Goal: Task Accomplishment & Management: Manage account settings

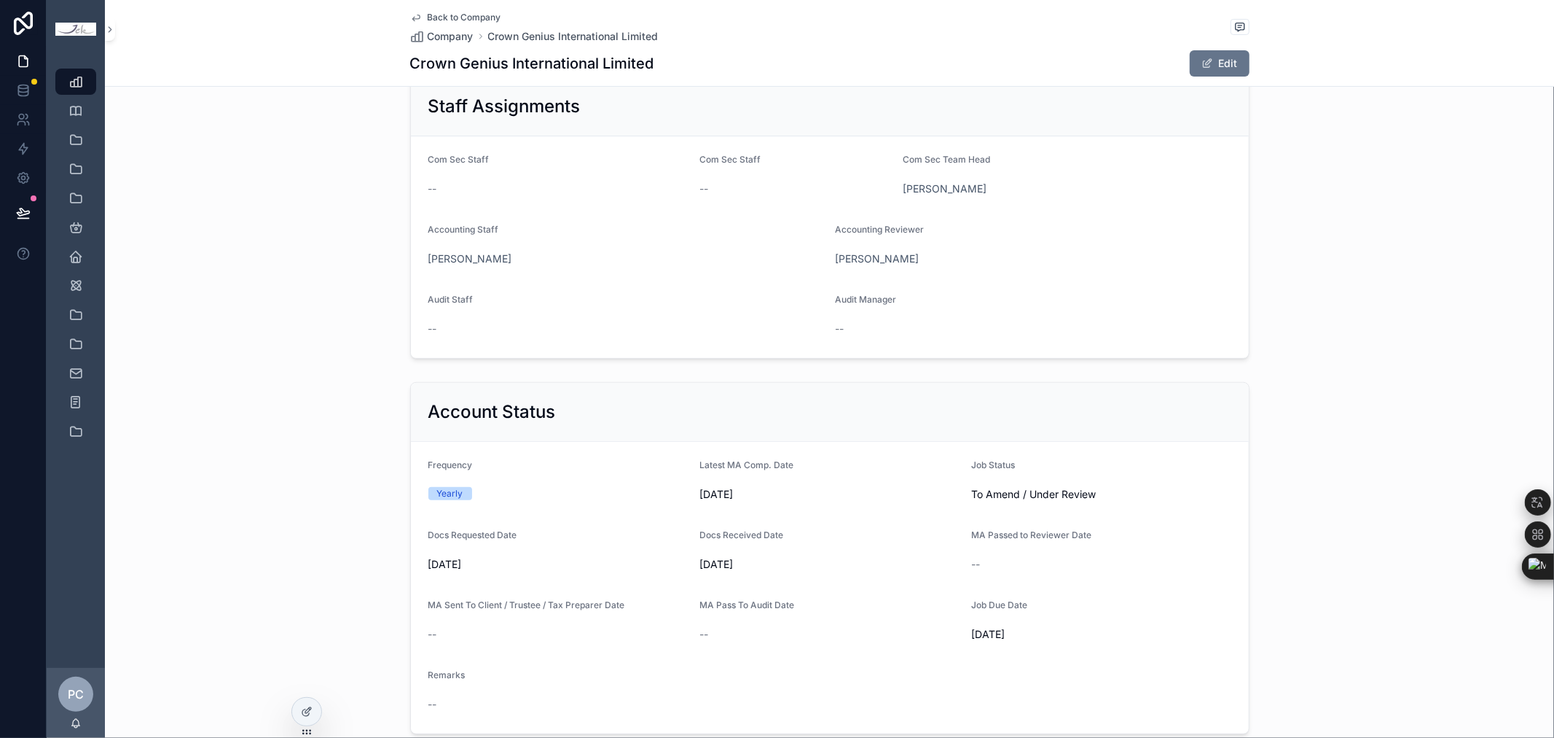
scroll to position [315, 0]
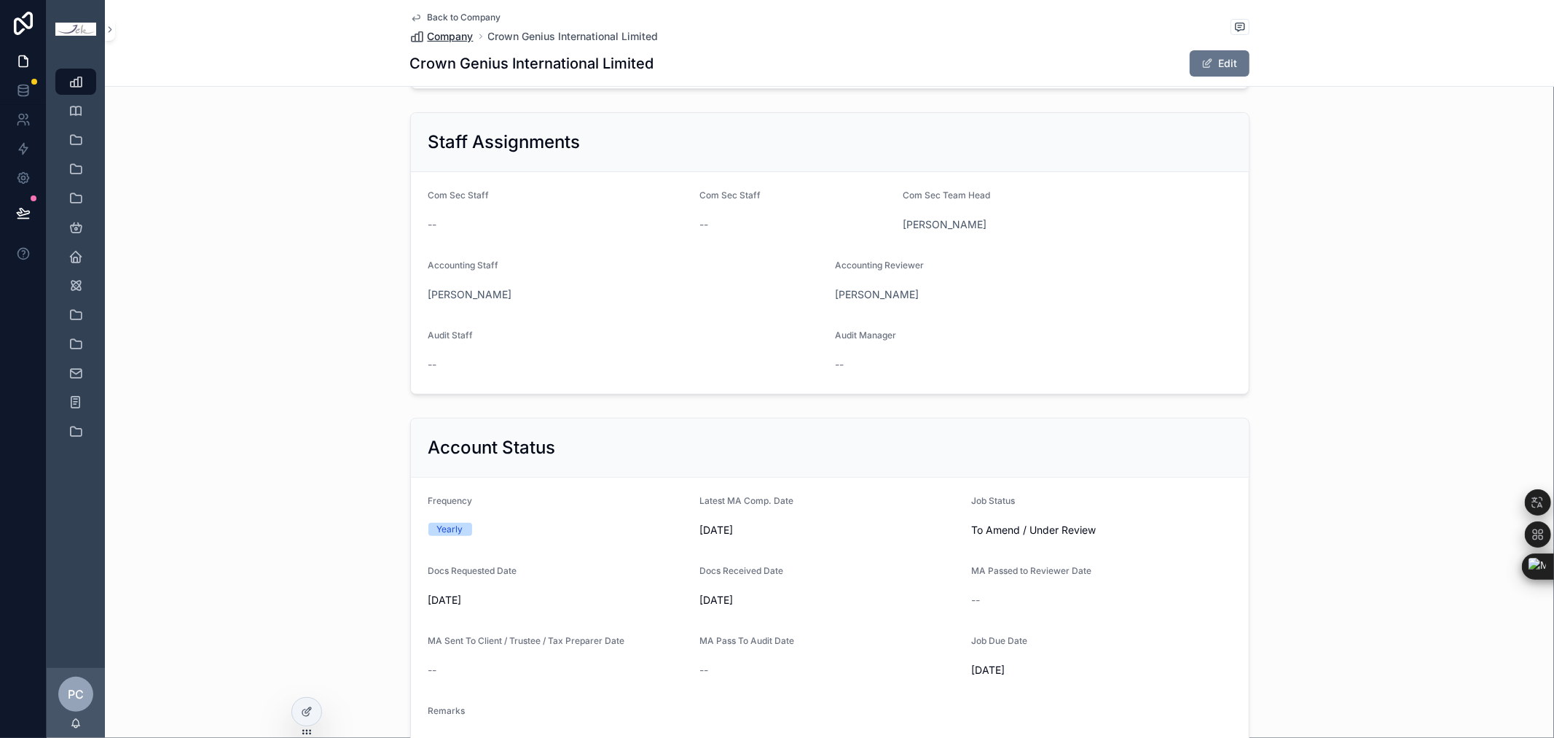
click at [450, 32] on span "Company" at bounding box center [451, 36] width 46 height 15
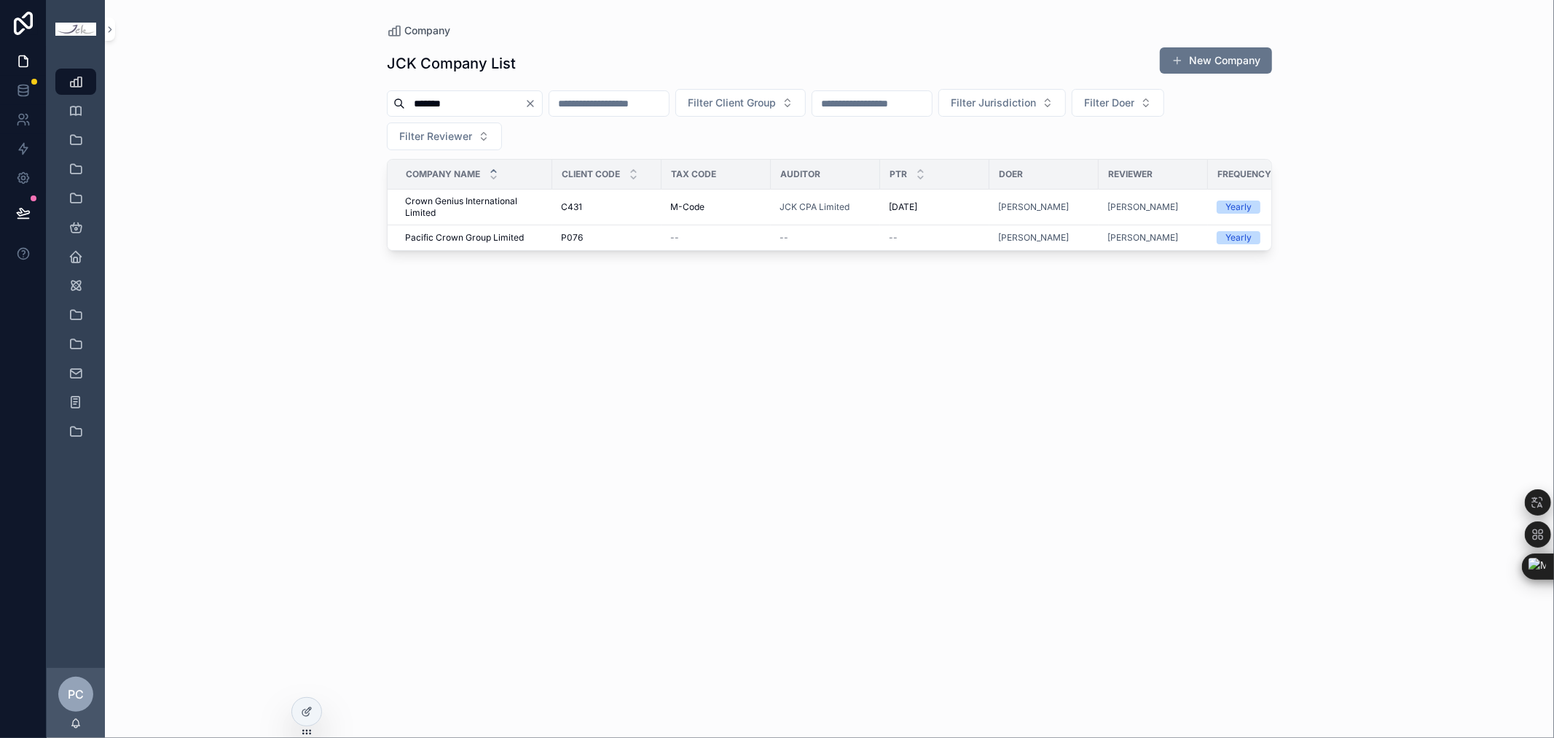
click at [841, 397] on div "JCK Company List New Company ******* Filter Client Group Filter Jurisdiction Fi…" at bounding box center [829, 379] width 885 height 682
click at [430, 34] on span "Company" at bounding box center [427, 30] width 46 height 15
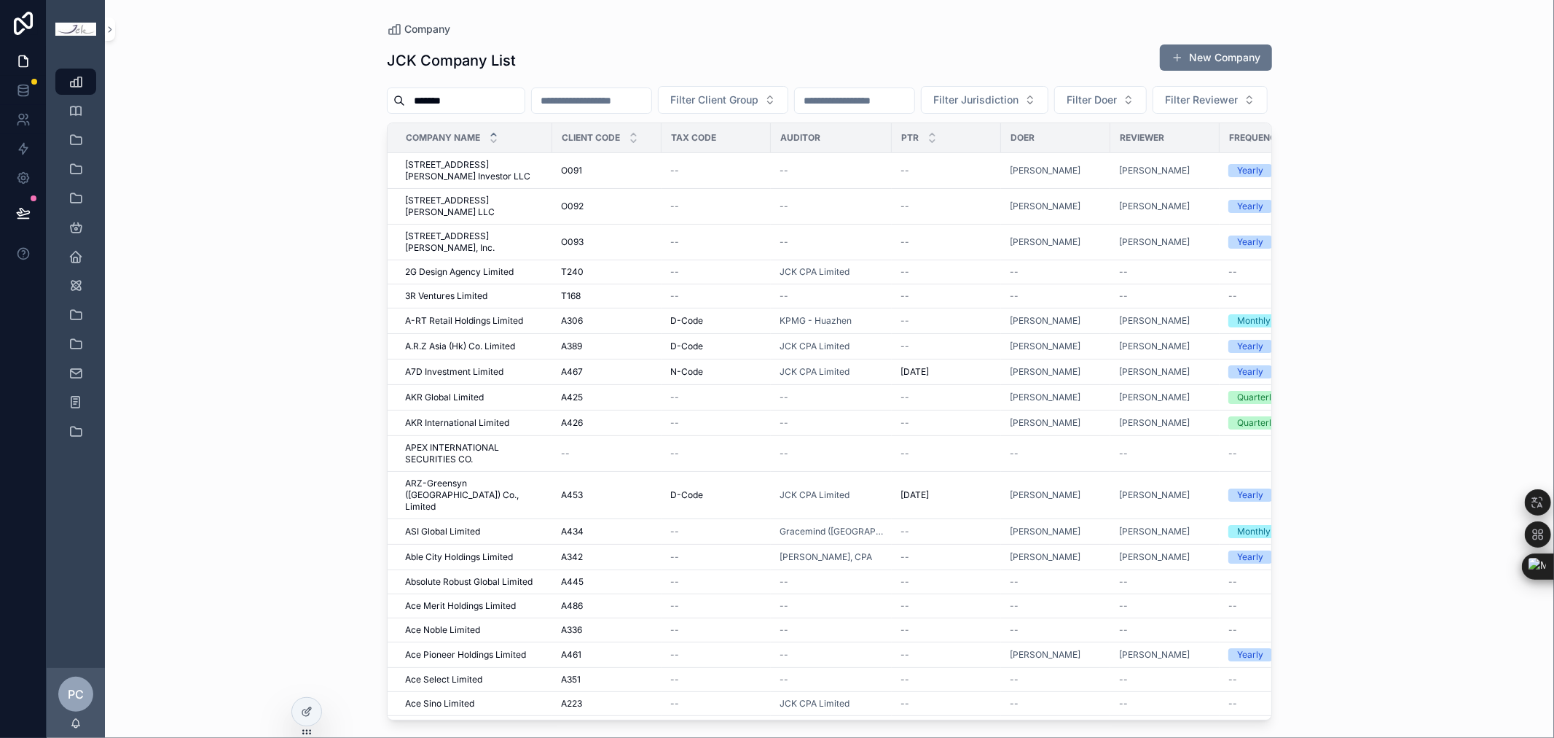
drag, startPoint x: 479, startPoint y: 96, endPoint x: 245, endPoint y: 55, distance: 237.6
click at [245, 55] on div "Company JCK Company List New Company ******* Filter Client Group Filter Jurisdi…" at bounding box center [830, 369] width 1450 height 738
click at [759, 106] on span "Filter Client Group" at bounding box center [714, 100] width 88 height 15
type input "******"
click at [738, 161] on span "[PERSON_NAME]" at bounding box center [752, 159] width 84 height 15
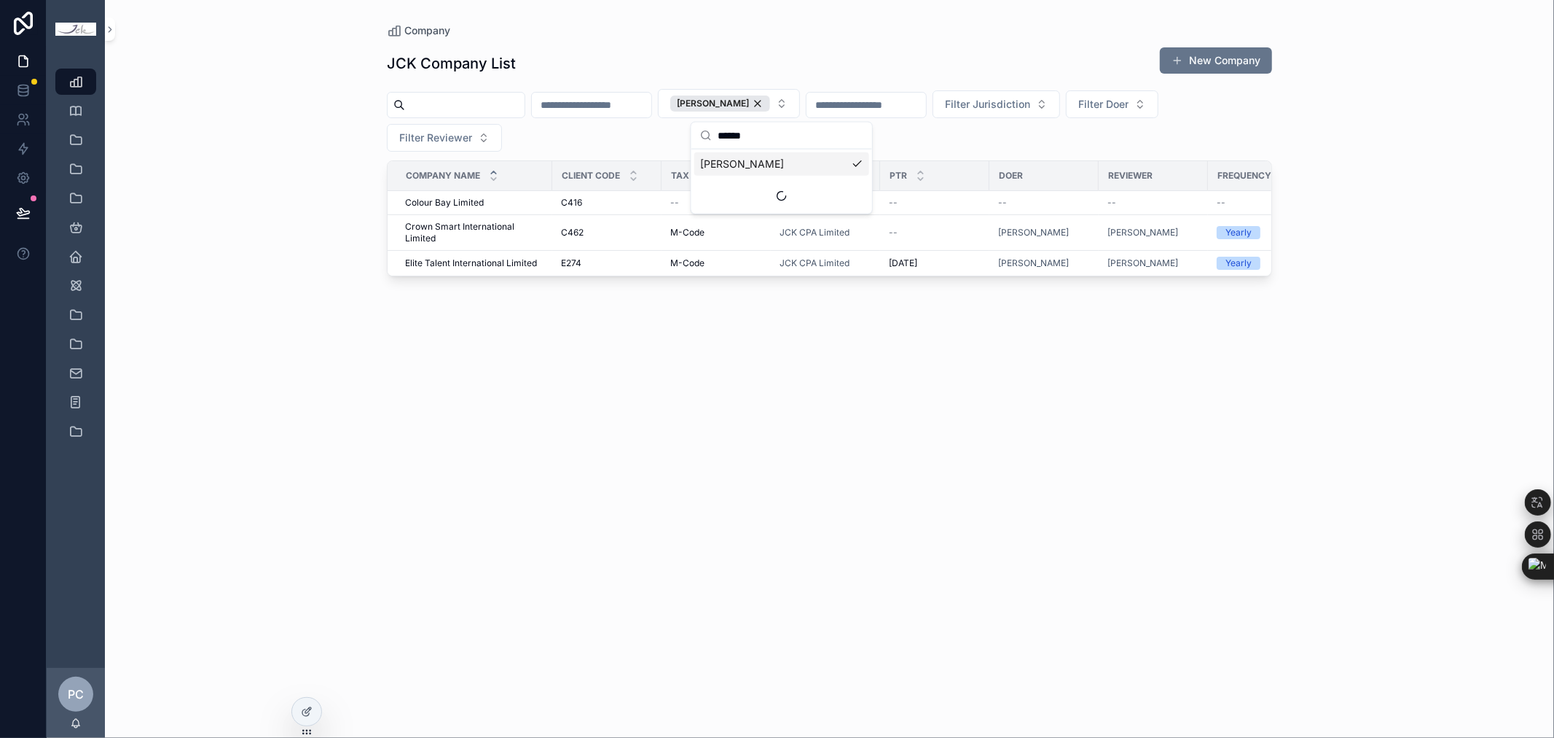
click at [662, 388] on div "JCK Company List New Company [PERSON_NAME] Filter Jurisdiction Filter Doer Filt…" at bounding box center [829, 379] width 885 height 682
click at [462, 223] on span "Crown Smart International Limited" at bounding box center [474, 232] width 138 height 23
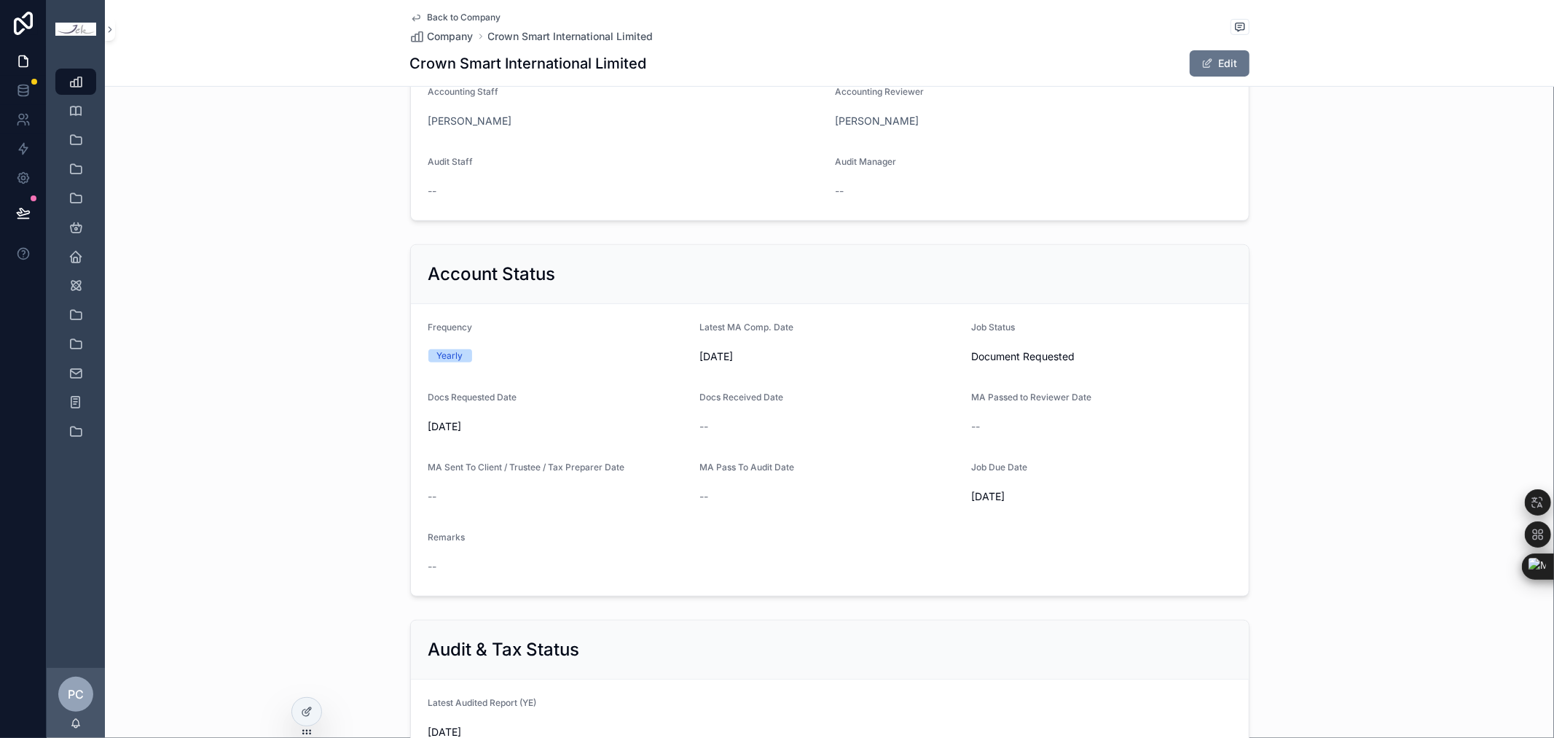
scroll to position [485, 0]
click at [1214, 62] on button "Edit" at bounding box center [1220, 63] width 60 height 26
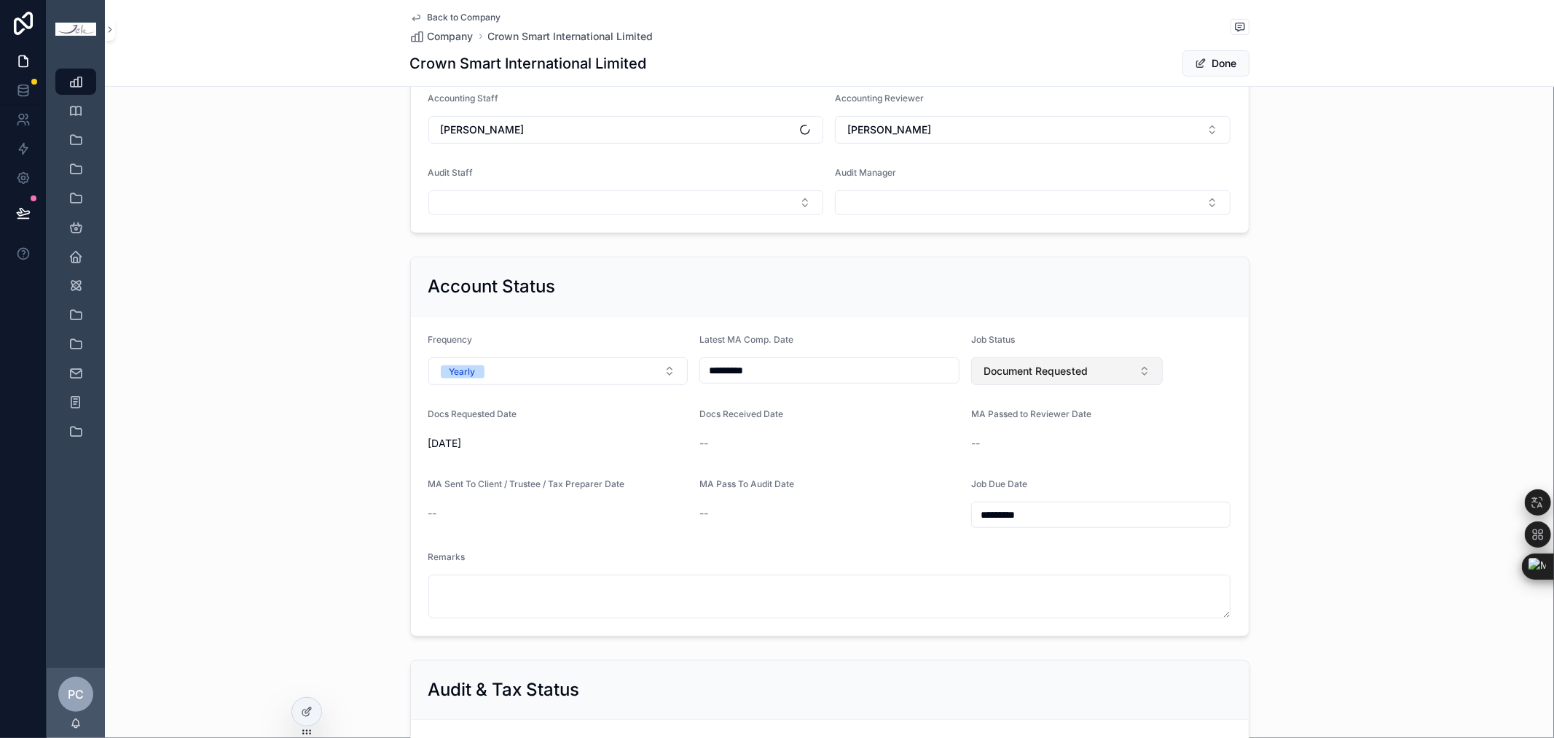
click at [1052, 370] on span "Document Requested" at bounding box center [1036, 371] width 104 height 15
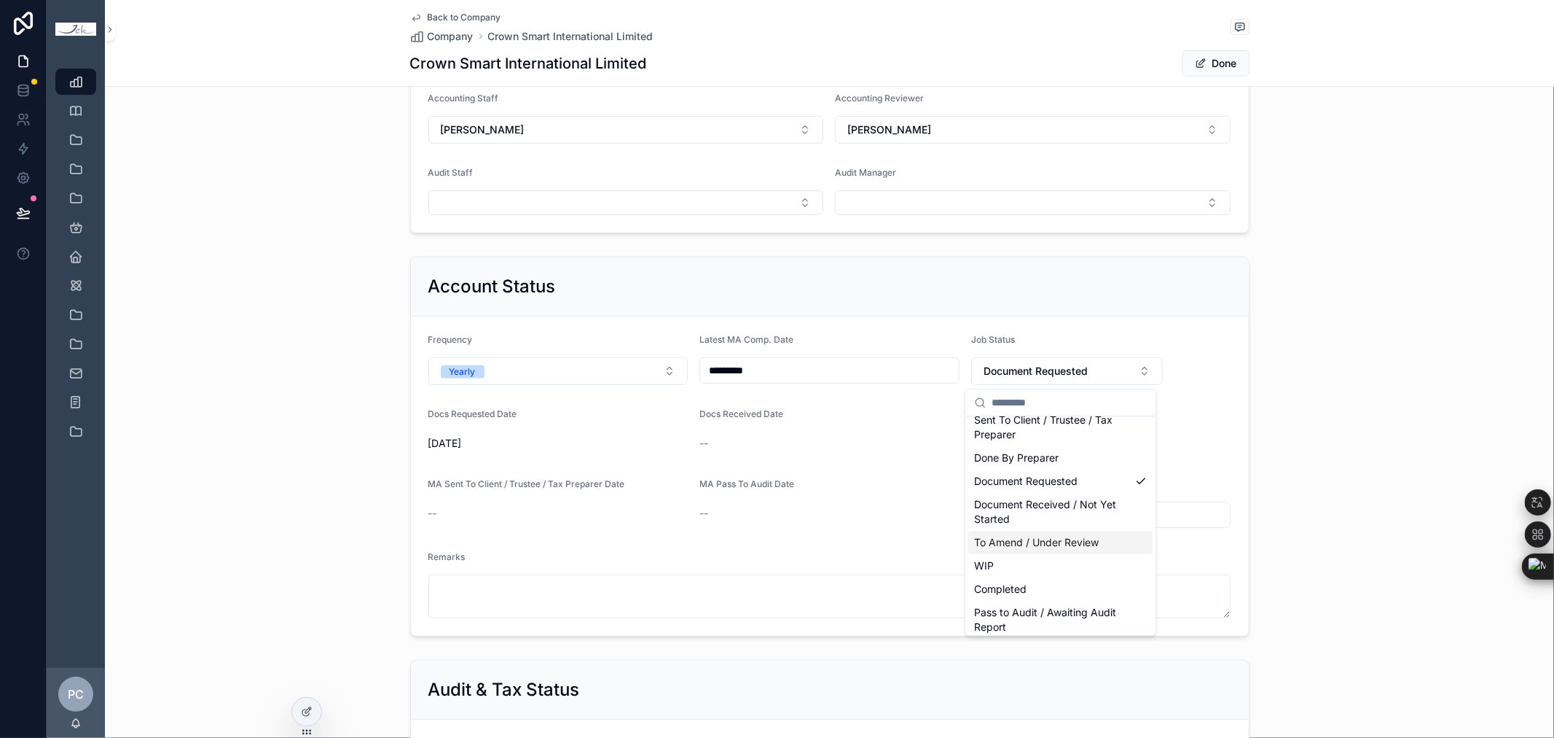
scroll to position [87, 0]
click at [999, 571] on div "Completed" at bounding box center [1061, 582] width 184 height 23
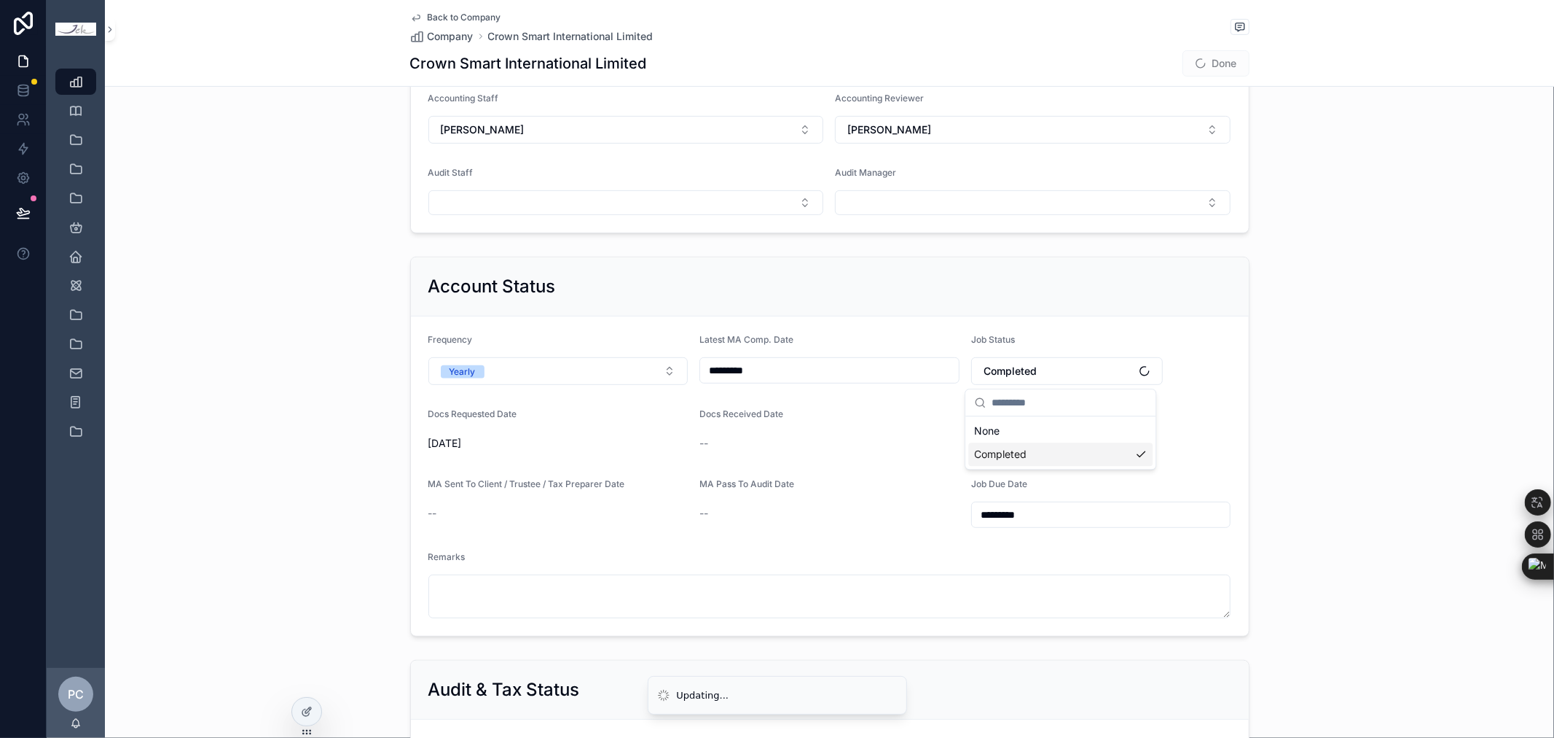
click at [999, 571] on div "Remarks" at bounding box center [830, 584] width 803 height 67
click at [1039, 370] on button "Completed" at bounding box center [1067, 371] width 192 height 28
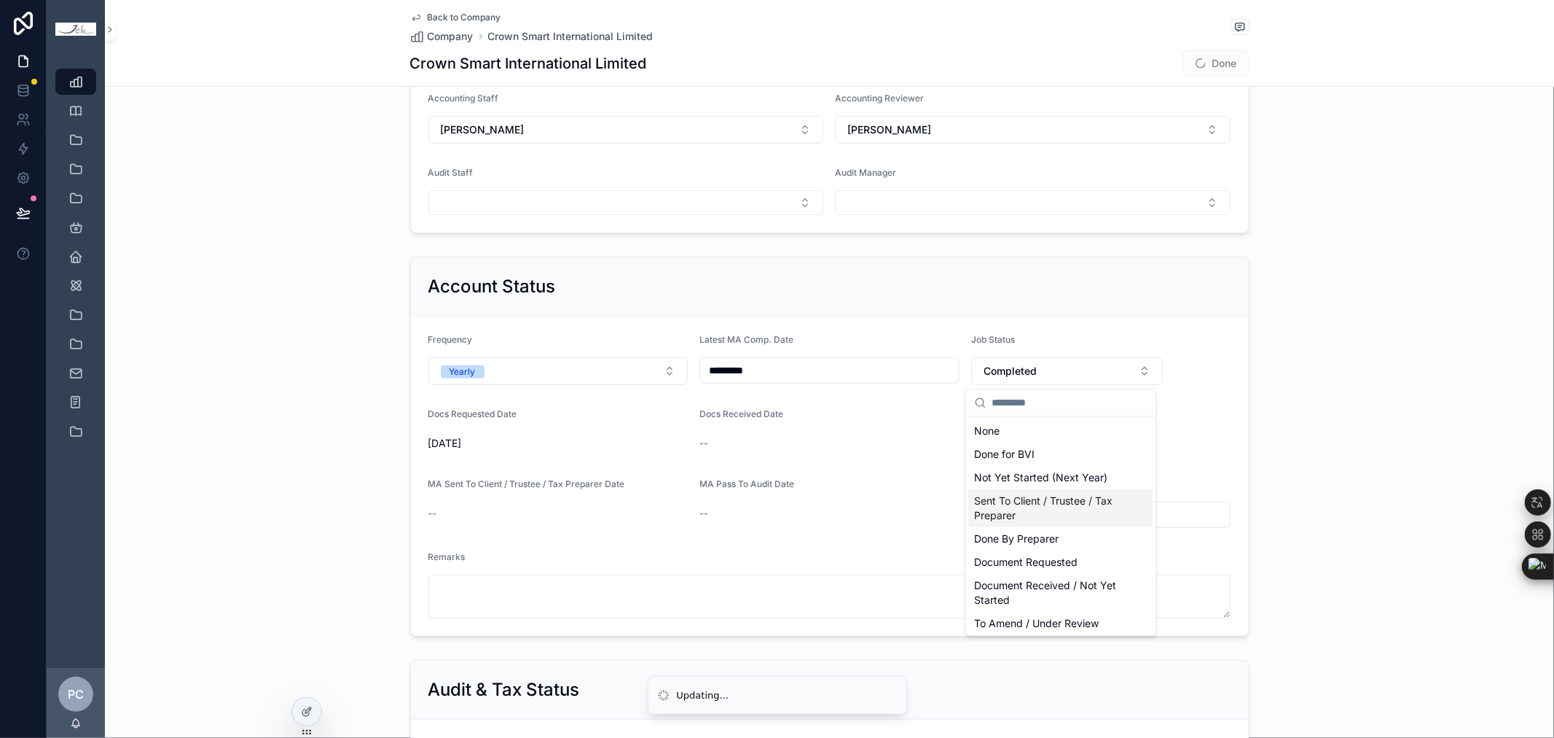
scroll to position [81, 0]
click at [1022, 567] on div "WIP" at bounding box center [1061, 565] width 184 height 23
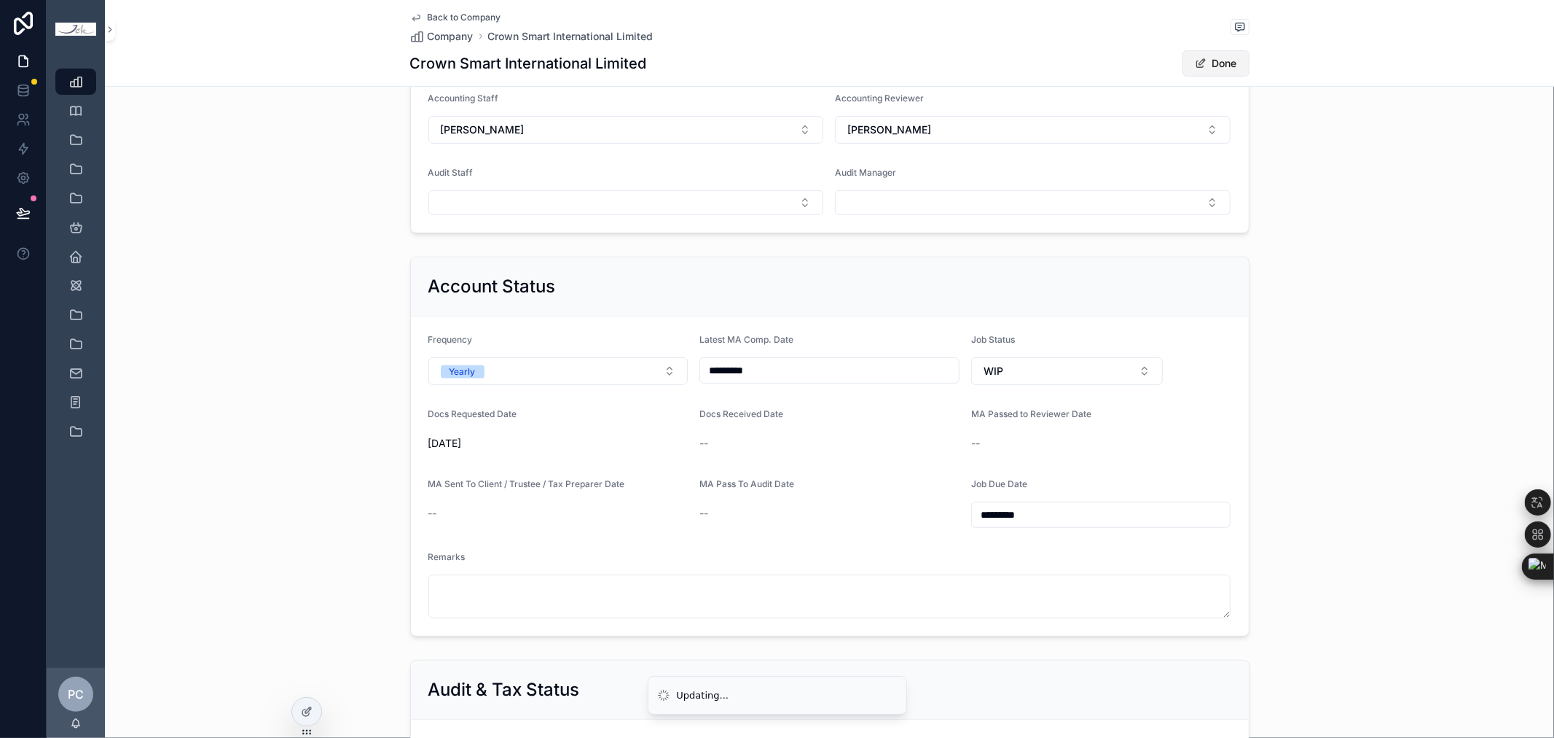
click at [1215, 60] on button "Done" at bounding box center [1216, 63] width 67 height 26
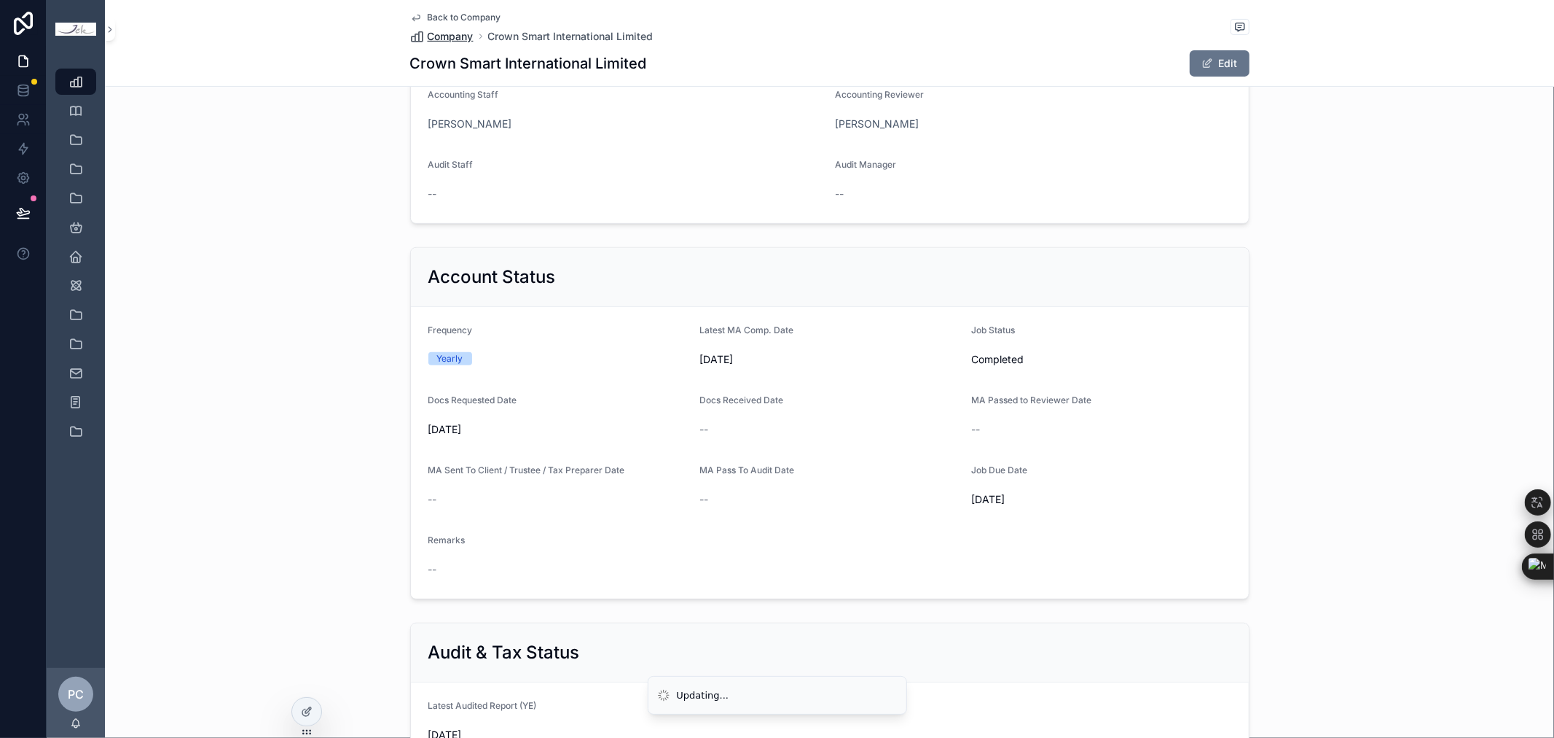
click at [454, 32] on span "Company" at bounding box center [451, 36] width 46 height 15
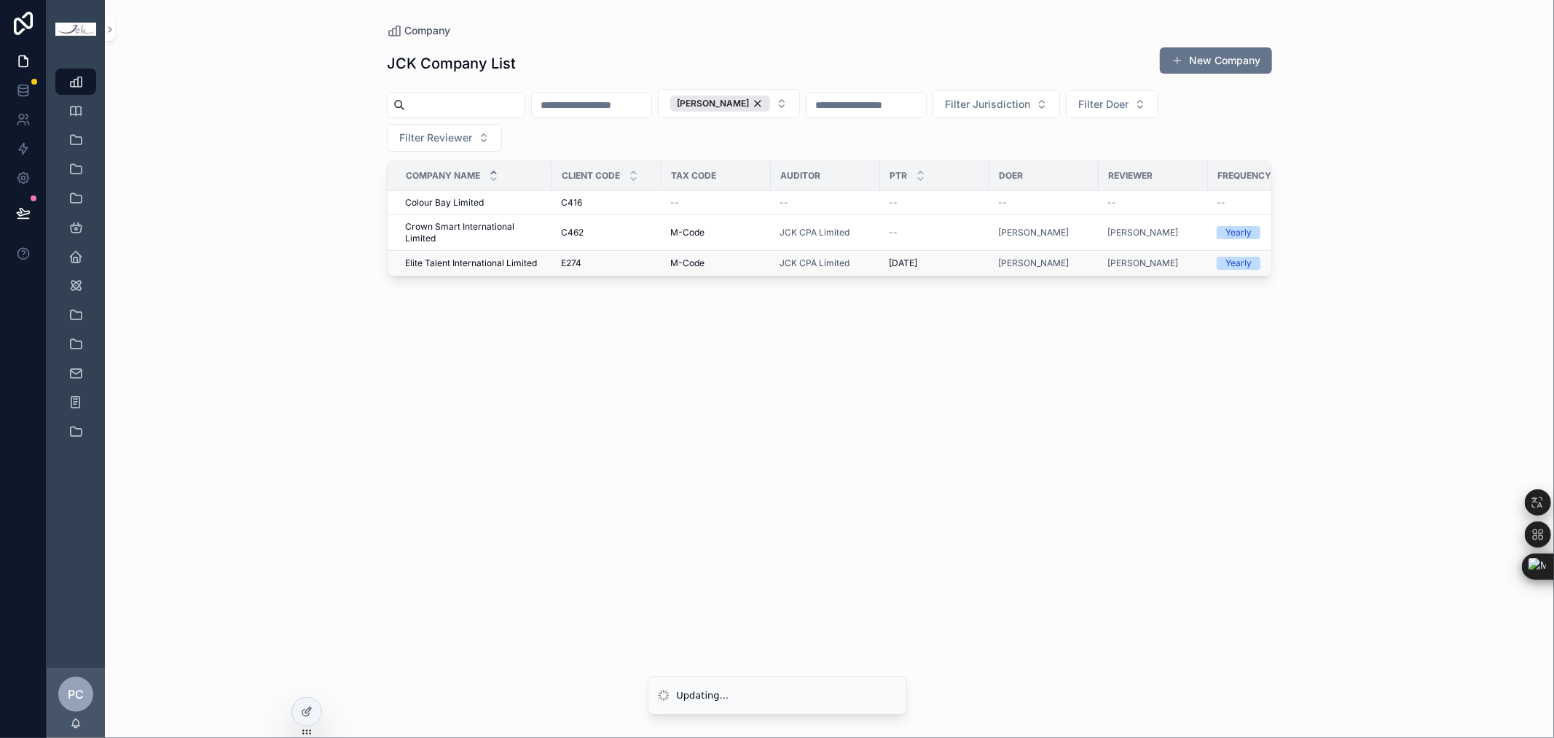
click at [461, 261] on span "Elite Talent International Limited" at bounding box center [471, 263] width 132 height 12
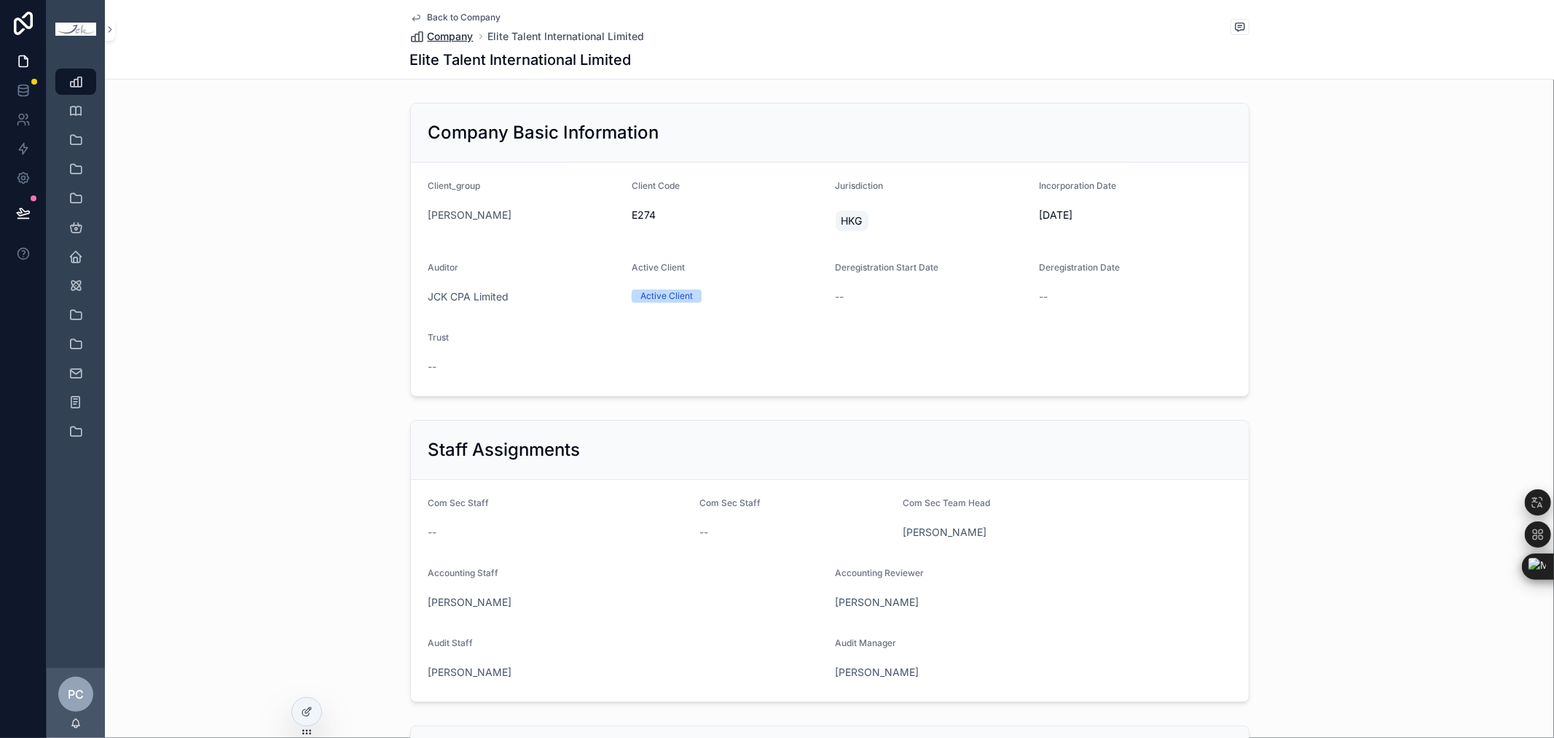
click at [461, 33] on span "Company" at bounding box center [451, 36] width 46 height 15
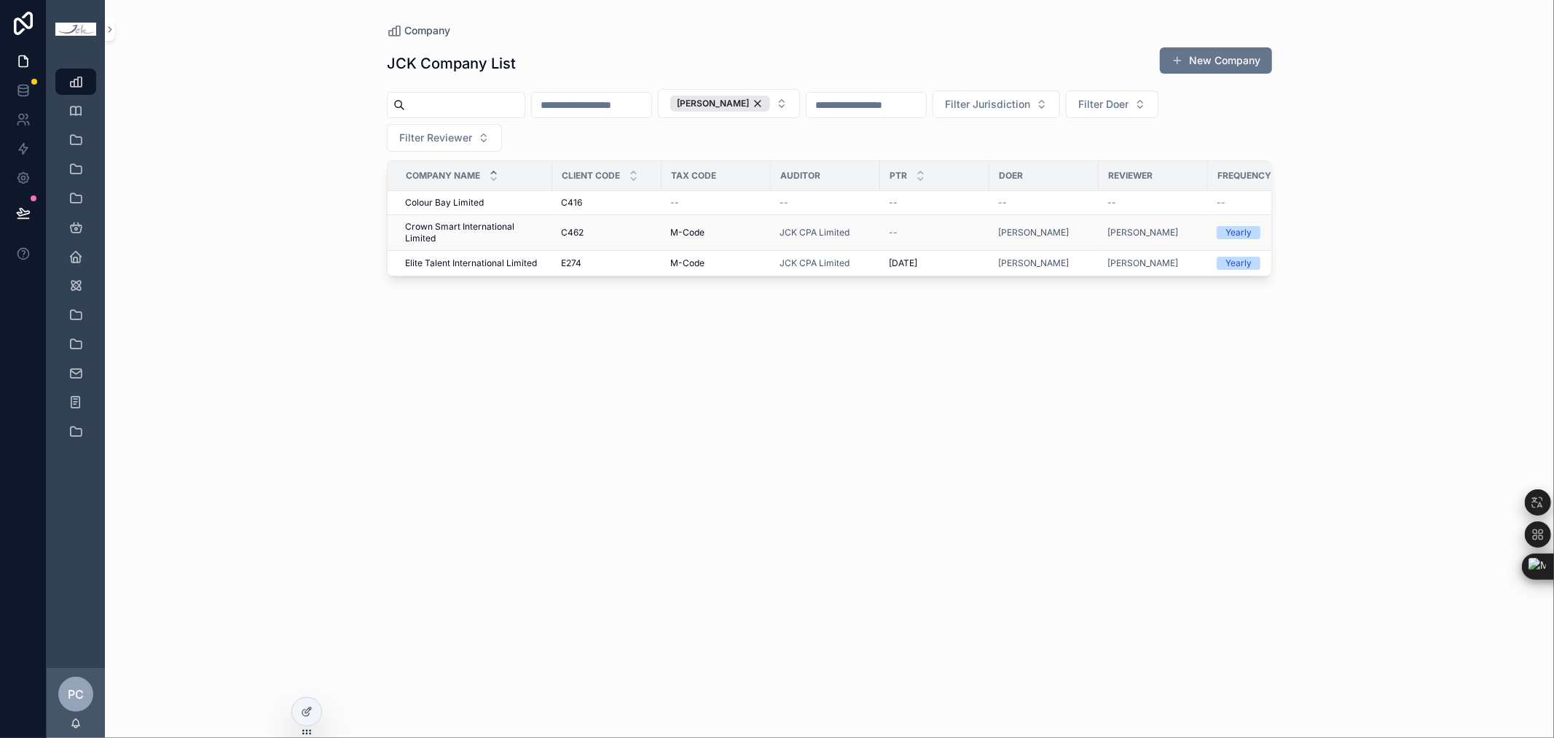
click at [464, 227] on span "Crown Smart International Limited" at bounding box center [474, 232] width 138 height 23
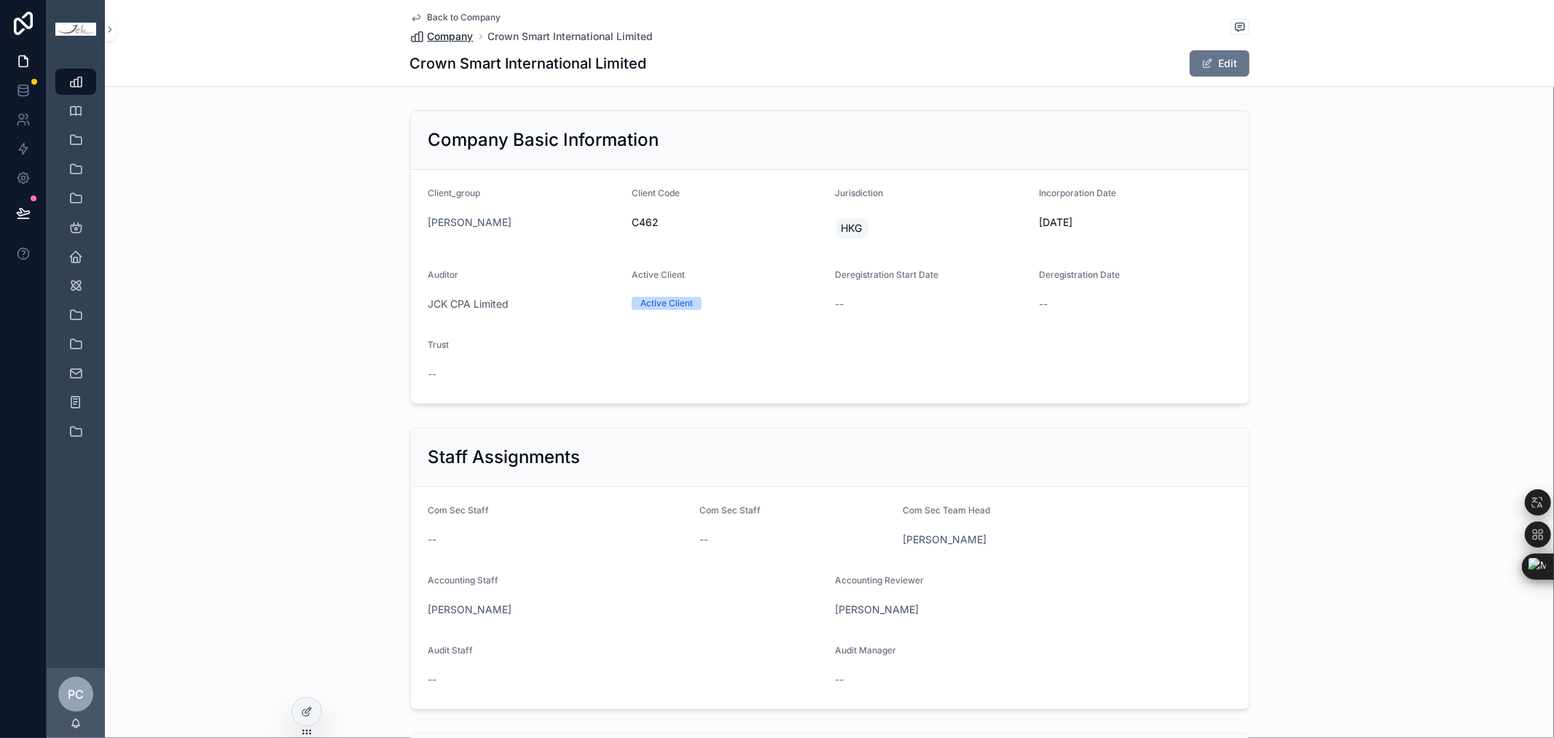
click at [433, 35] on span "Company" at bounding box center [451, 36] width 46 height 15
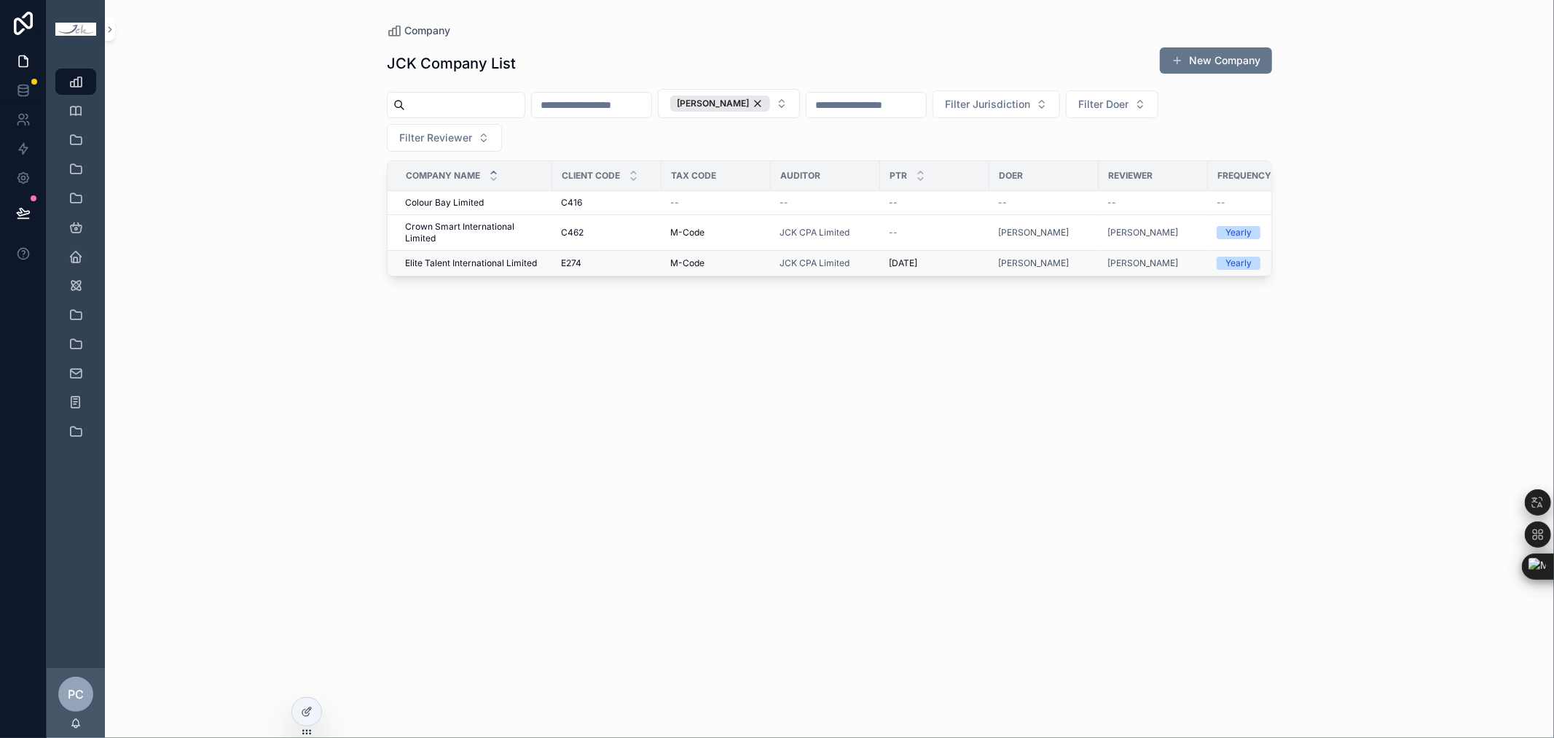
click at [477, 264] on span "Elite Talent International Limited" at bounding box center [471, 263] width 132 height 12
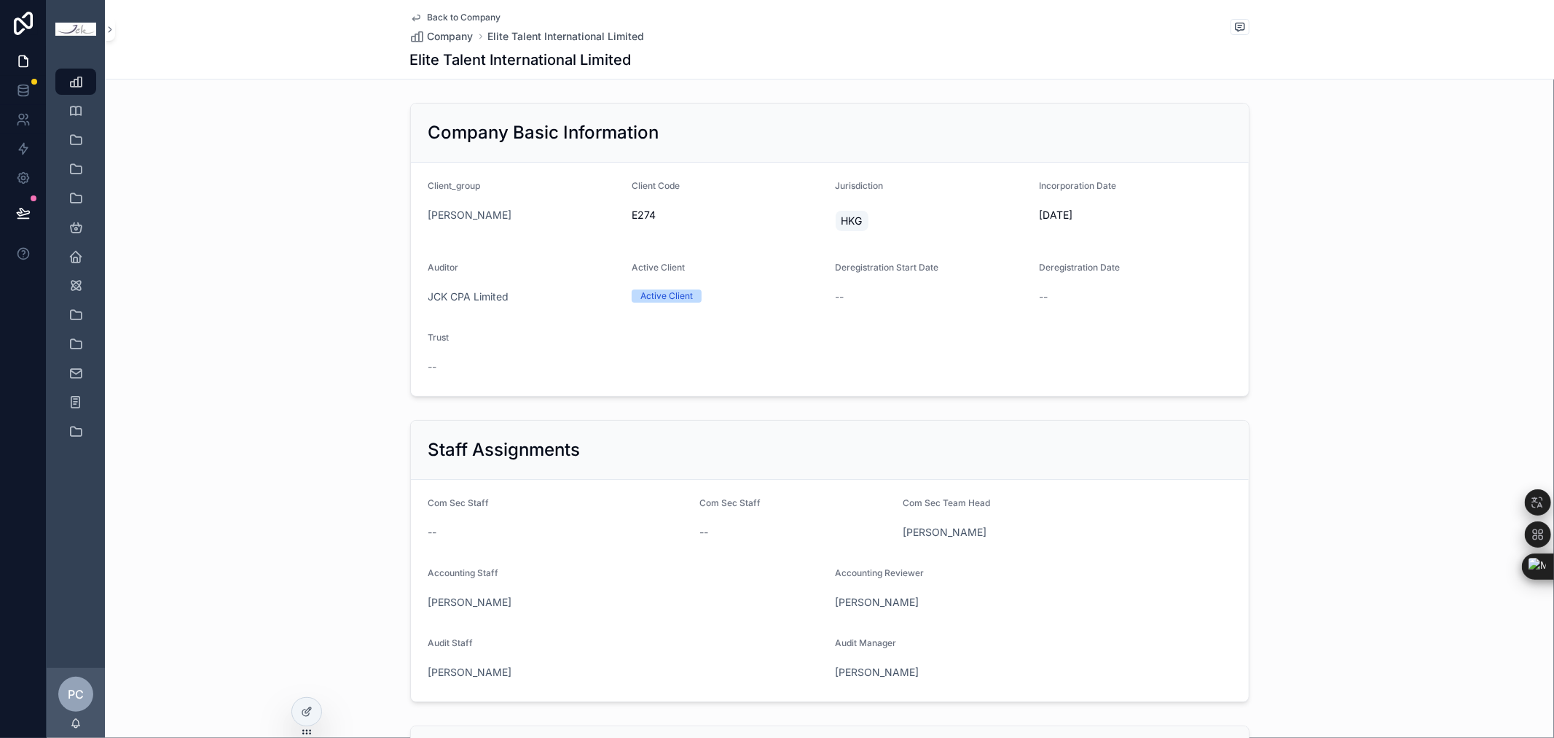
click at [1181, 69] on div "Elite Talent International Limited" at bounding box center [830, 60] width 840 height 20
click at [1185, 73] on div "Back to Company Company Elite Talent International Limited Elite Talent Interna…" at bounding box center [830, 39] width 840 height 79
click at [1212, 57] on div "Elite Talent International Limited" at bounding box center [830, 60] width 840 height 20
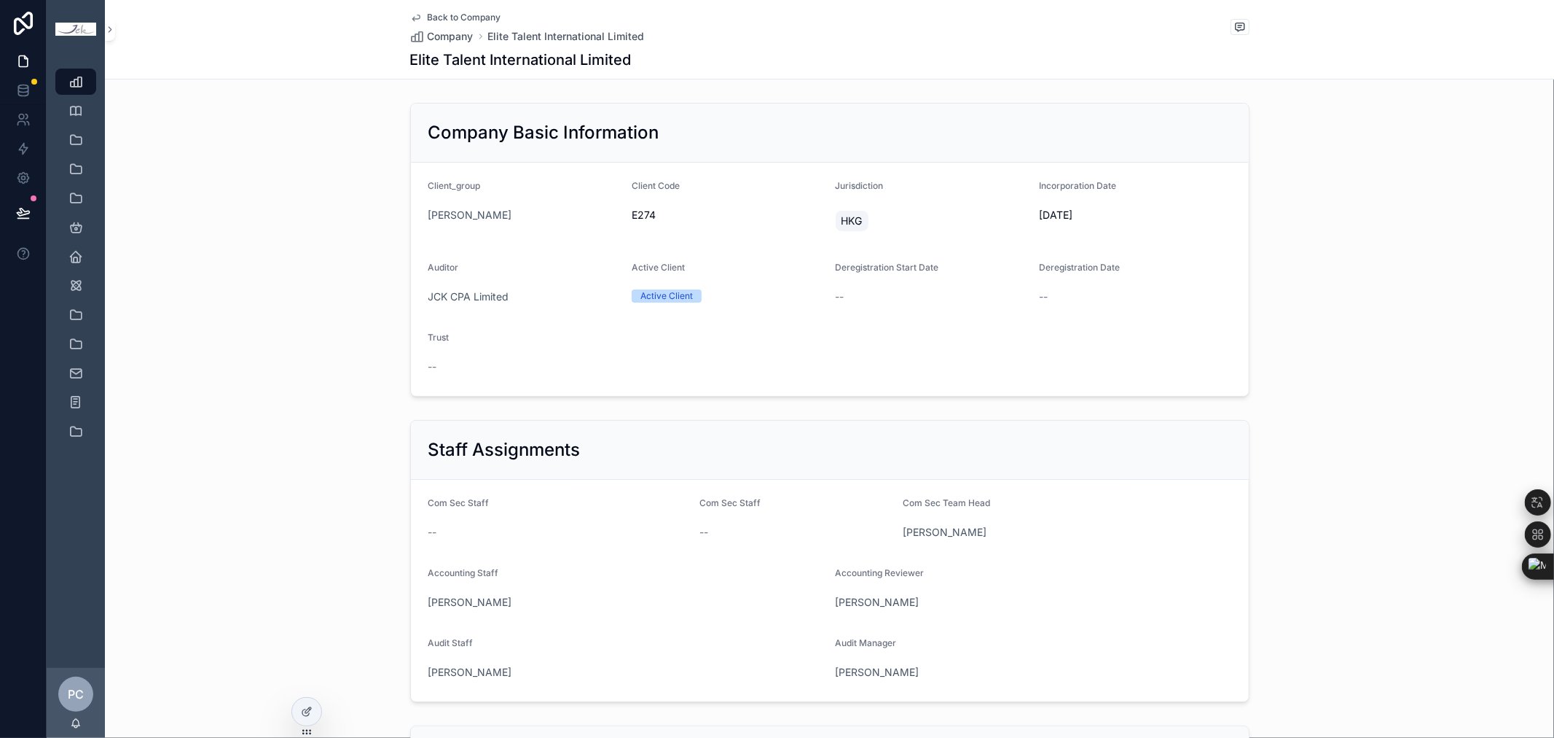
click at [1213, 53] on div "Elite Talent International Limited" at bounding box center [830, 60] width 840 height 20
click at [1213, 52] on div "Elite Talent International Limited" at bounding box center [830, 60] width 840 height 20
click at [447, 40] on span "Company" at bounding box center [451, 36] width 46 height 15
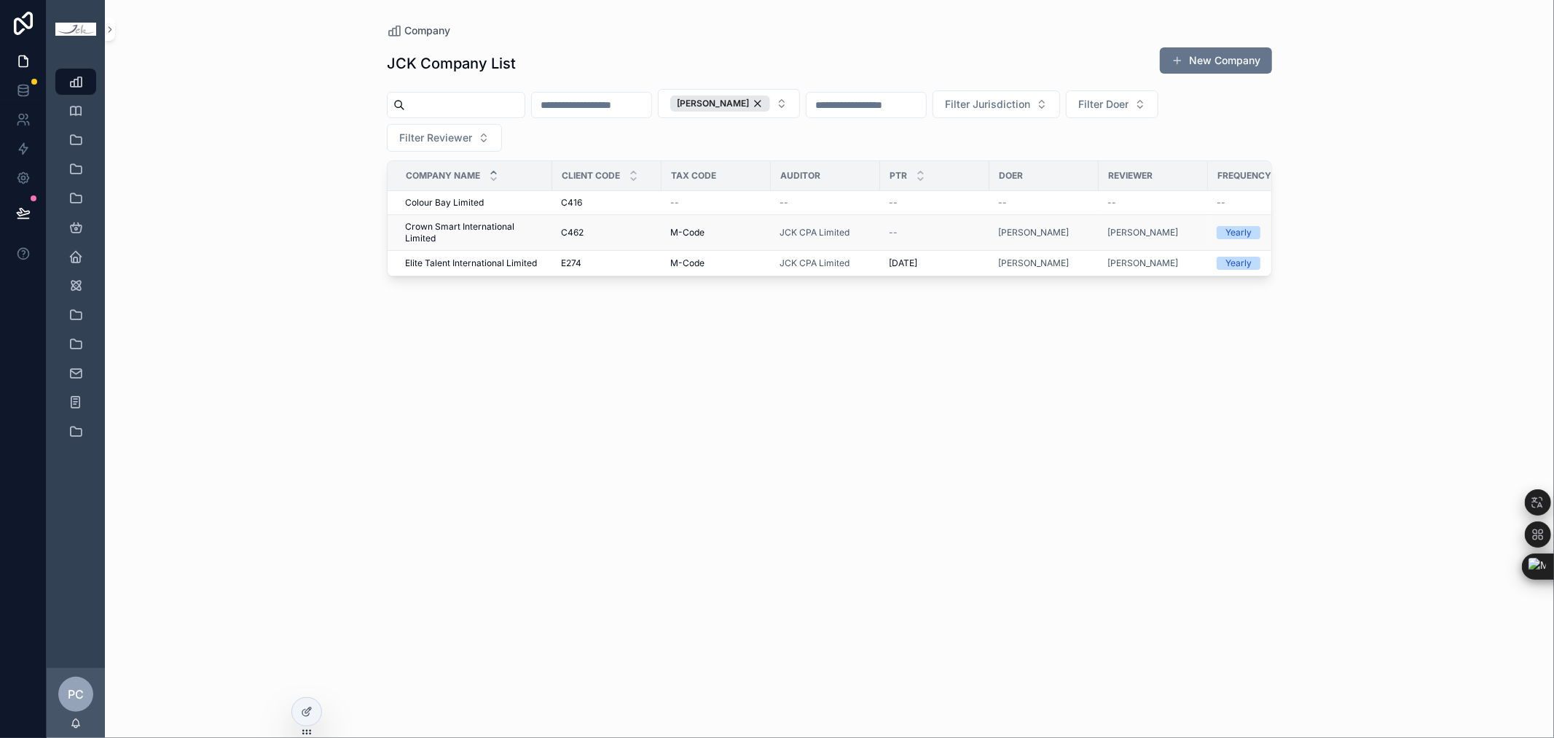
click at [423, 230] on span "Crown Smart International Limited" at bounding box center [474, 232] width 138 height 23
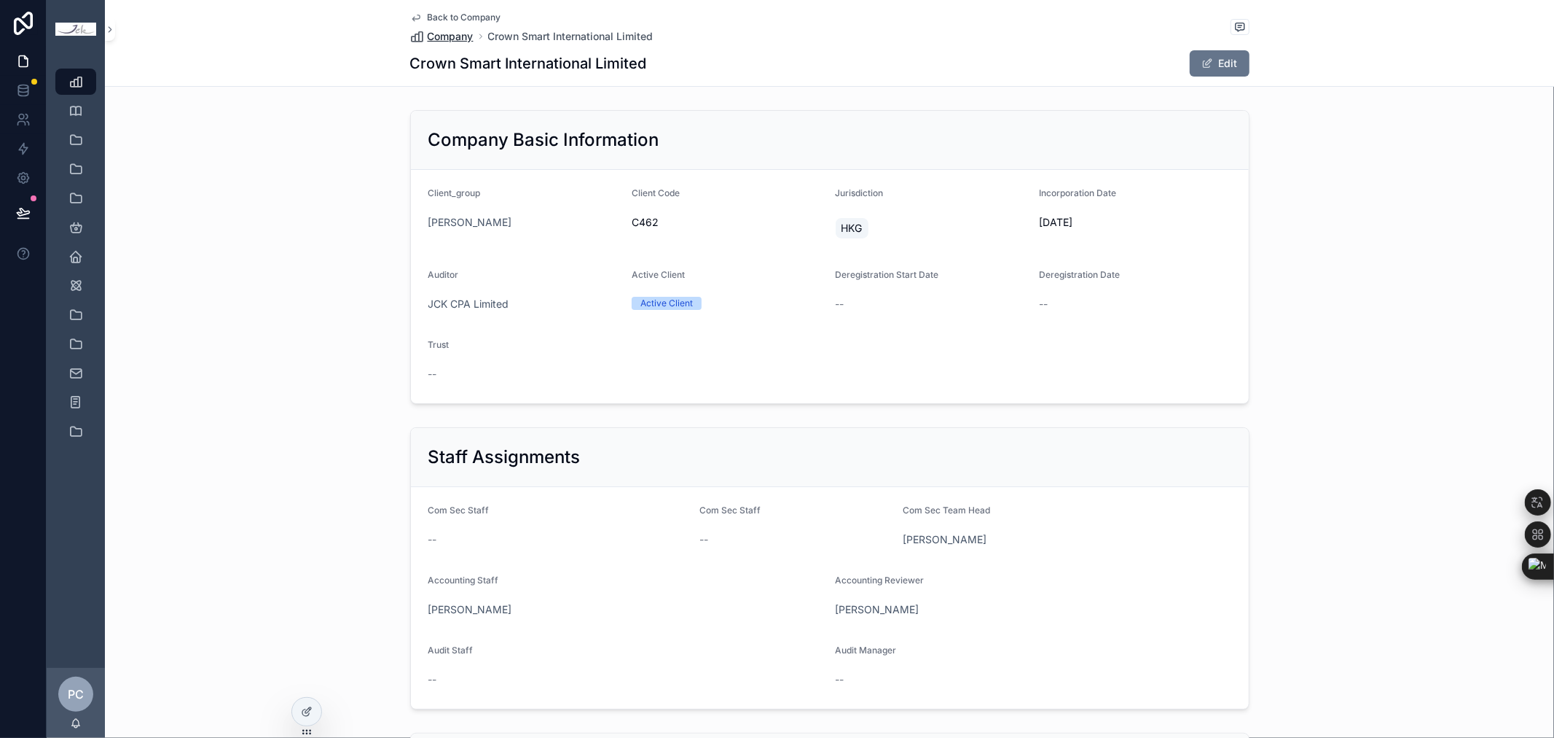
click at [452, 40] on span "Company" at bounding box center [451, 36] width 46 height 15
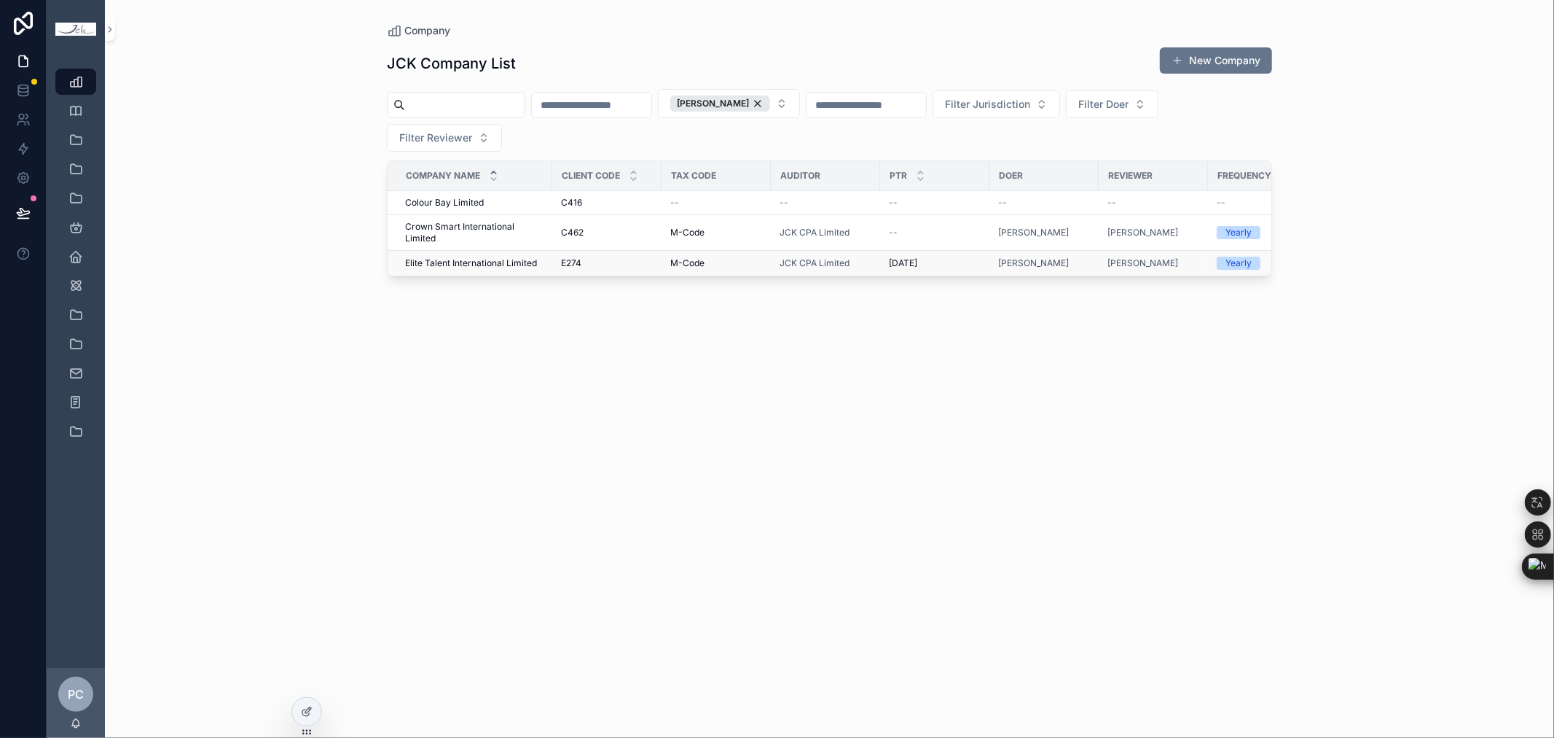
click at [461, 260] on span "Elite Talent International Limited" at bounding box center [471, 263] width 132 height 12
